Goal: Task Accomplishment & Management: Manage account settings

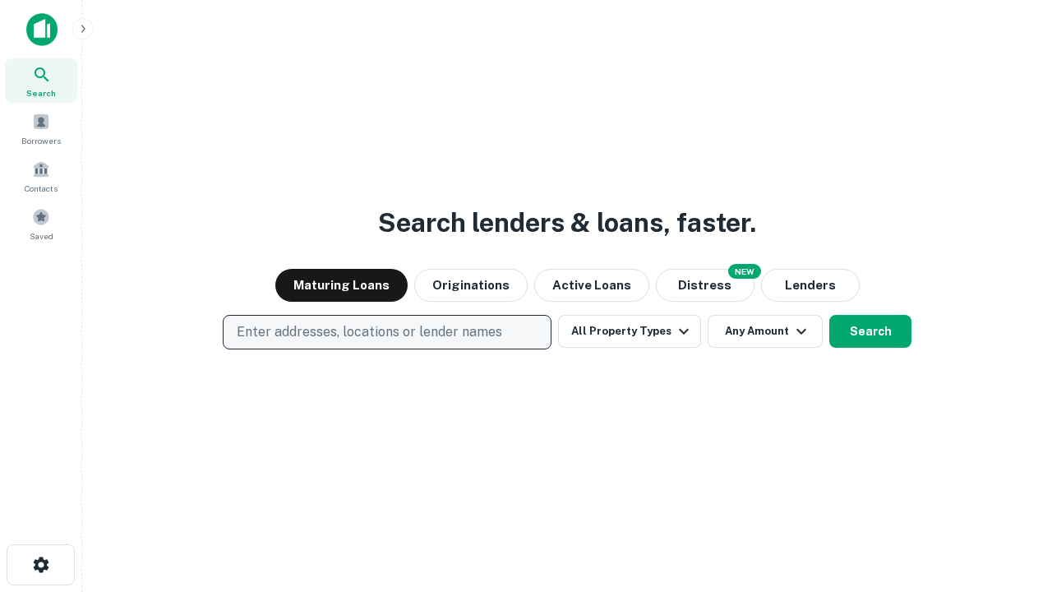
click at [386, 332] on p "Enter addresses, locations or lender names" at bounding box center [370, 332] width 266 height 20
type input "**********"
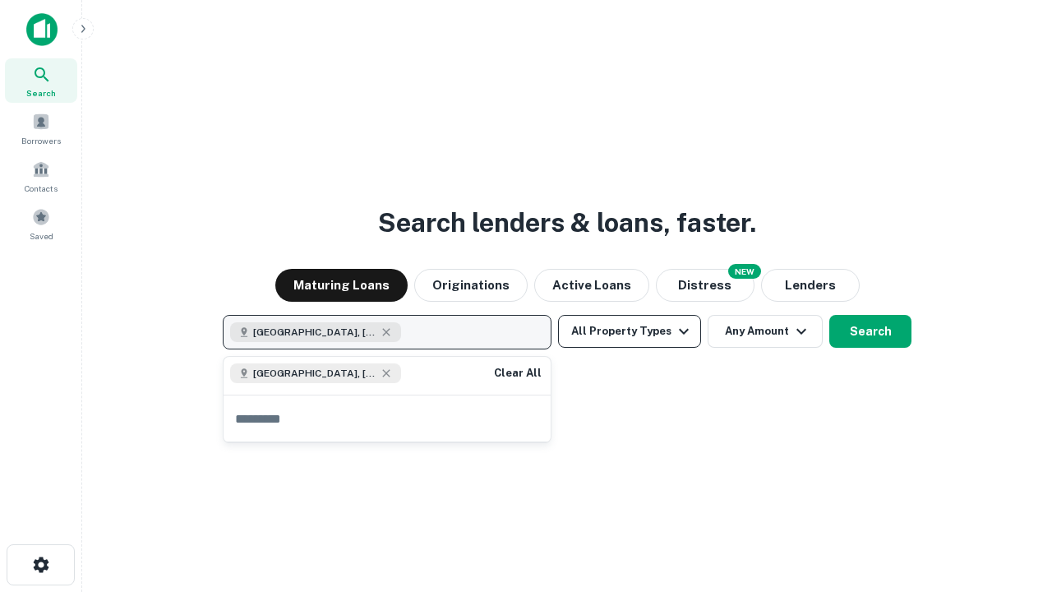
click at [630, 331] on button "All Property Types" at bounding box center [629, 331] width 143 height 33
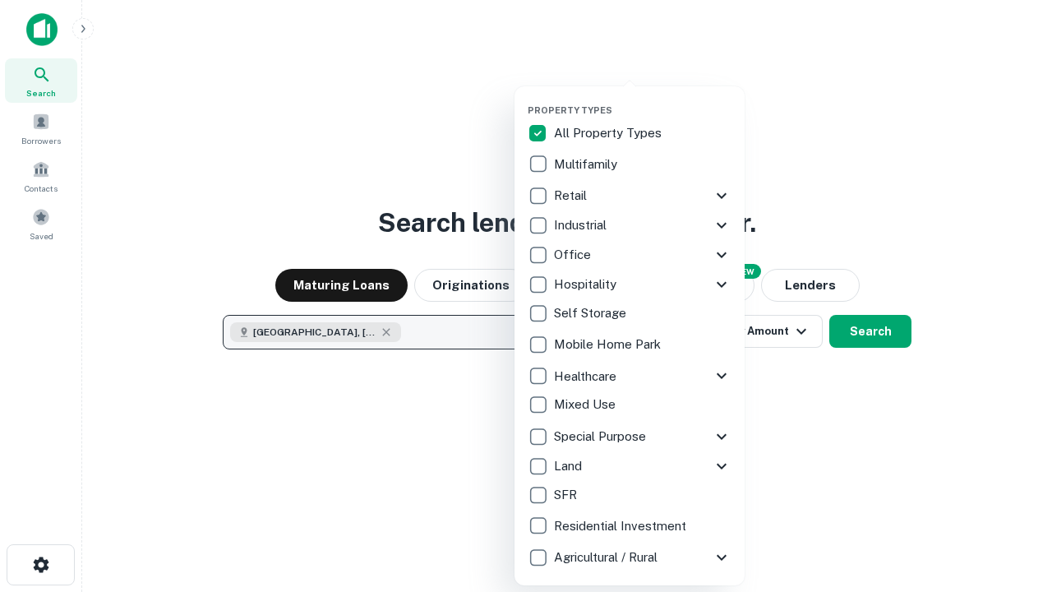
click at [643, 99] on button "button" at bounding box center [643, 99] width 230 height 1
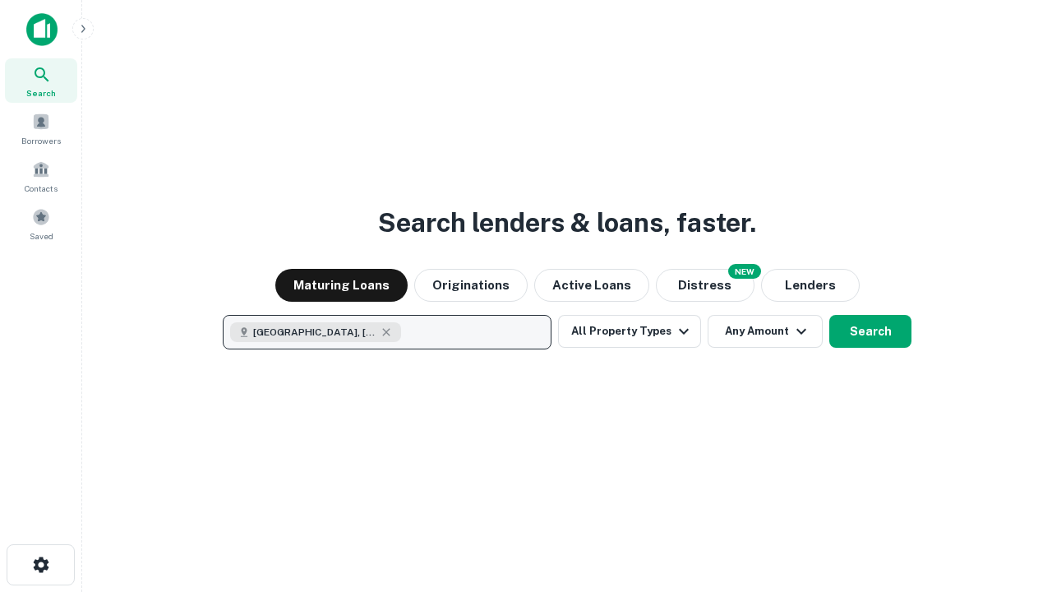
scroll to position [26, 0]
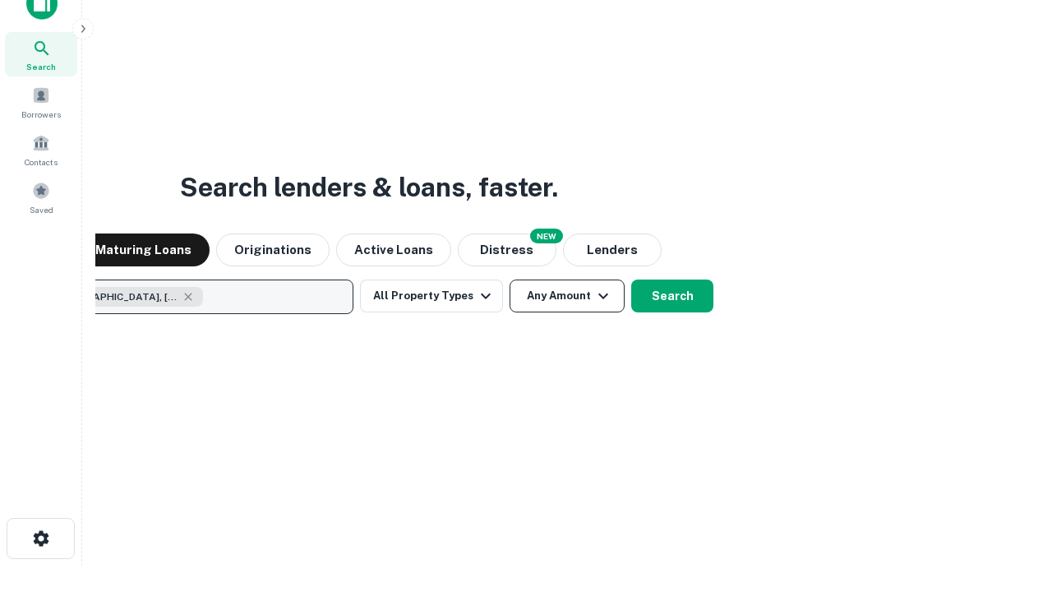
click at [510, 280] on button "Any Amount" at bounding box center [567, 296] width 115 height 33
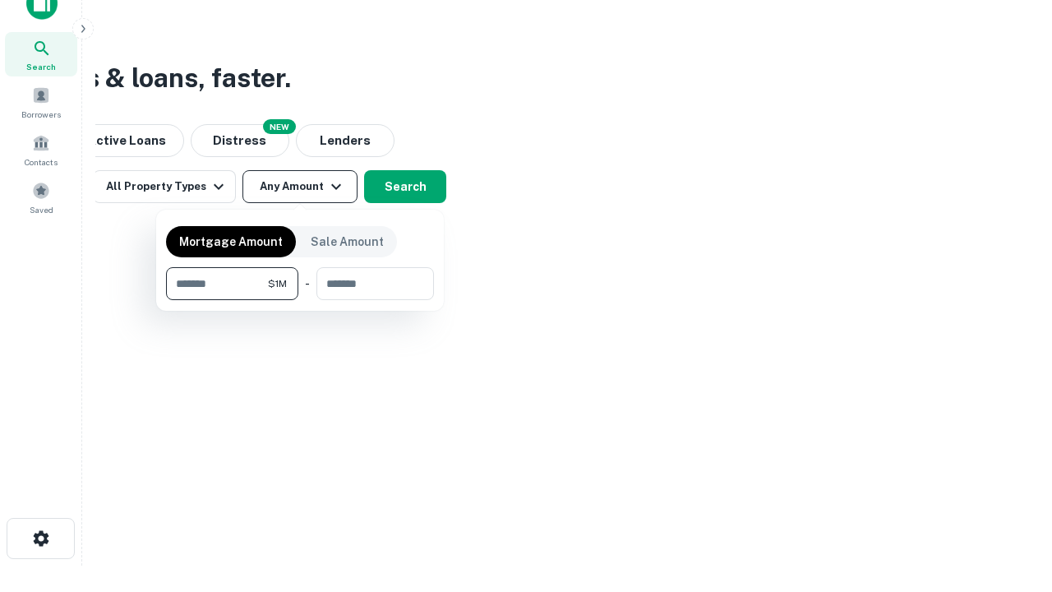
type input "*******"
click at [300, 300] on button "button" at bounding box center [300, 300] width 268 height 1
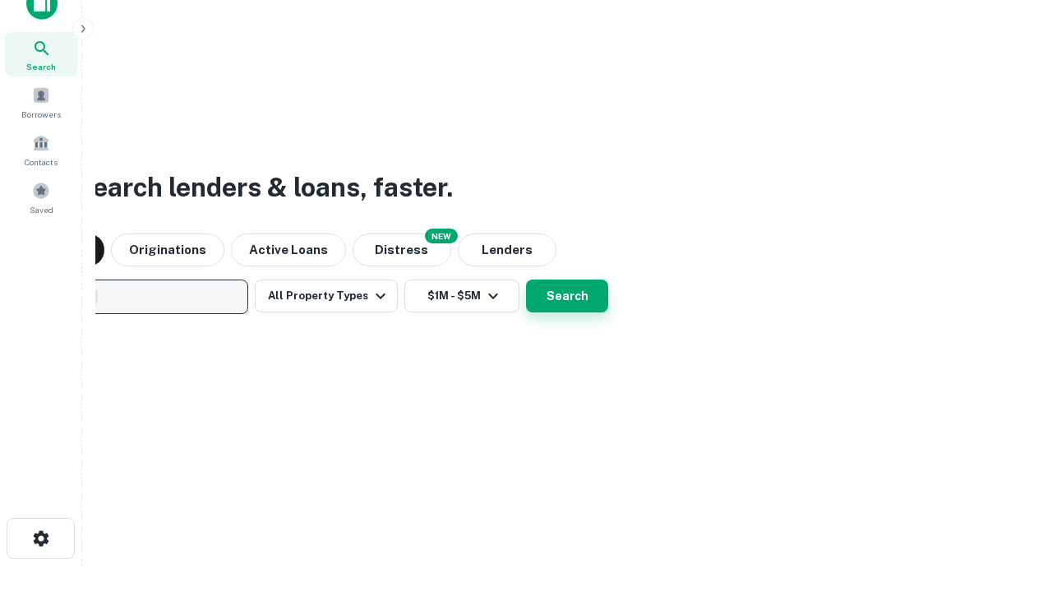
click at [526, 280] on button "Search" at bounding box center [567, 296] width 82 height 33
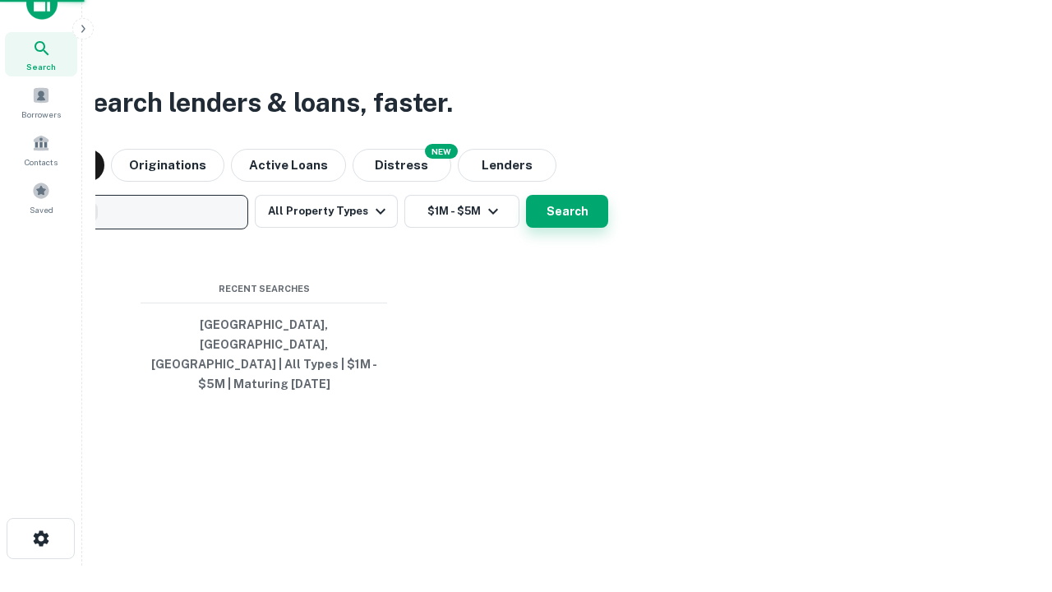
scroll to position [53, 465]
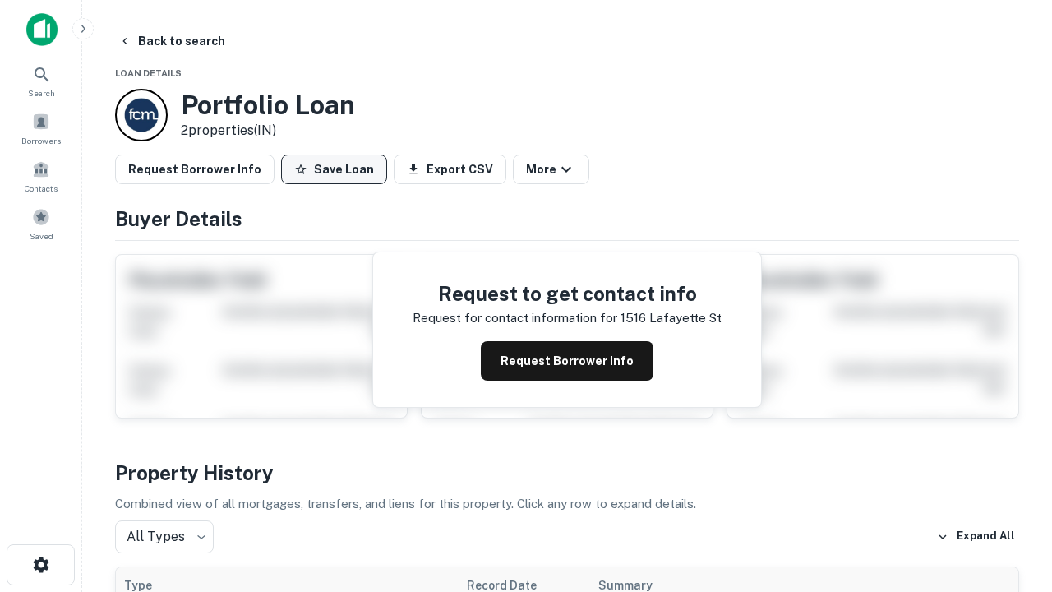
click at [334, 169] on button "Save Loan" at bounding box center [334, 170] width 106 height 30
click at [338, 169] on button "Loan Saved" at bounding box center [337, 170] width 113 height 30
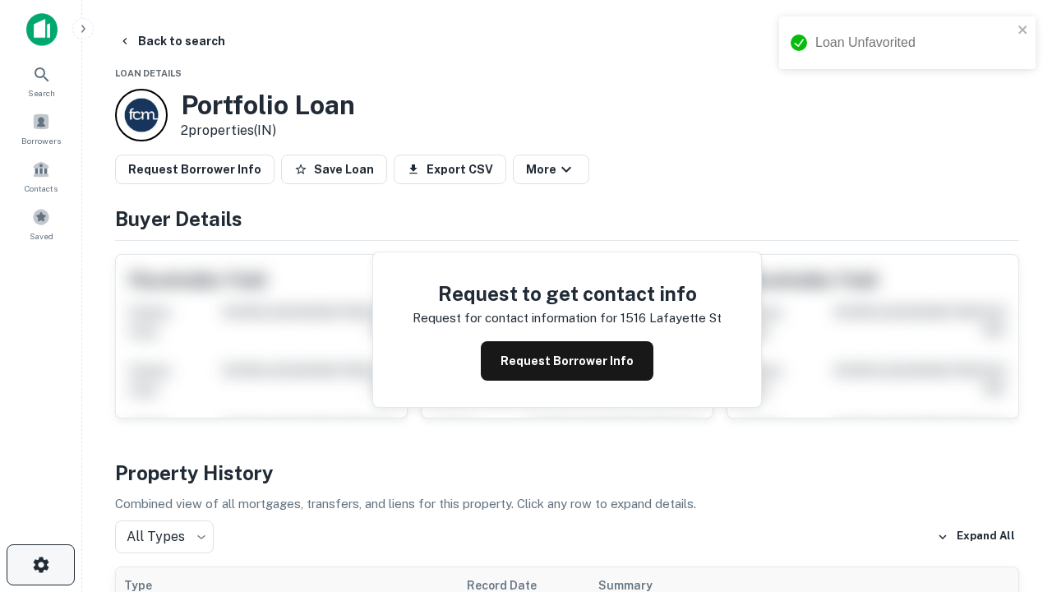
click at [40, 565] on icon "button" at bounding box center [41, 565] width 20 height 20
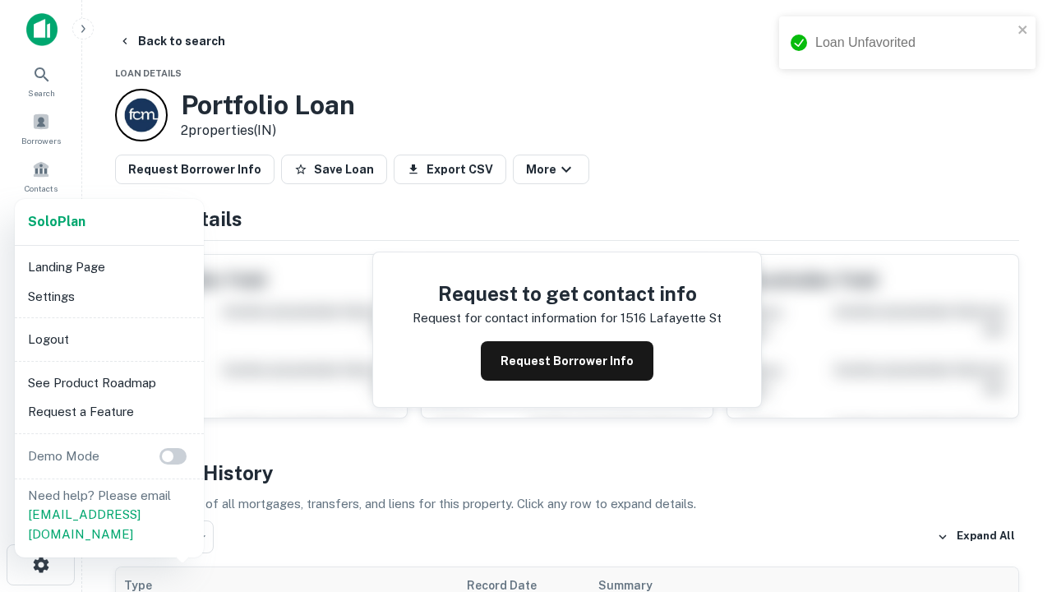
click at [109, 339] on li "Logout" at bounding box center [109, 340] width 176 height 30
